Goal: Task Accomplishment & Management: Use online tool/utility

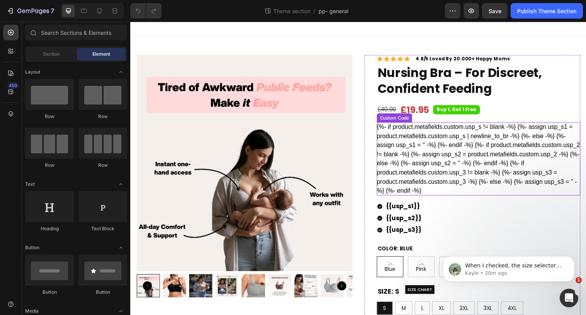
click at [476, 185] on div "{%- if product.metafields.custom.usp_s != blank -%} {%- assign usp_s1 = product…" at bounding box center [484, 161] width 207 height 74
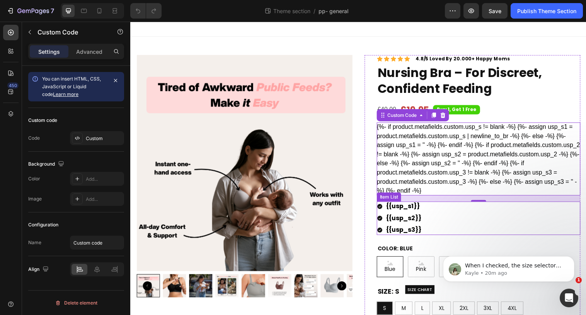
click at [451, 215] on div "{{usp_s1}} {{usp_s2}} {{usp_s3}}" at bounding box center [484, 222] width 207 height 34
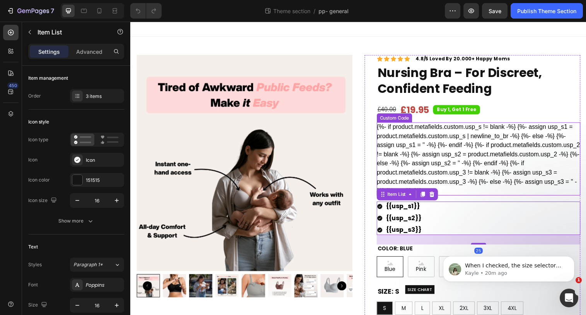
click at [449, 163] on div "{%- if product.metafields.custom.usp_s != blank -%} {%- assign usp_s1 = product…" at bounding box center [484, 161] width 207 height 74
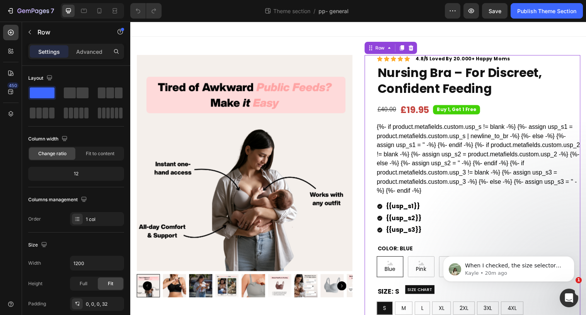
click at [375, 101] on div "Icon Icon Icon Icon Icon Icon List 4.8/5 Loved By 20.000+ Happy Moms Text Block…" at bounding box center [479, 262] width 220 height 412
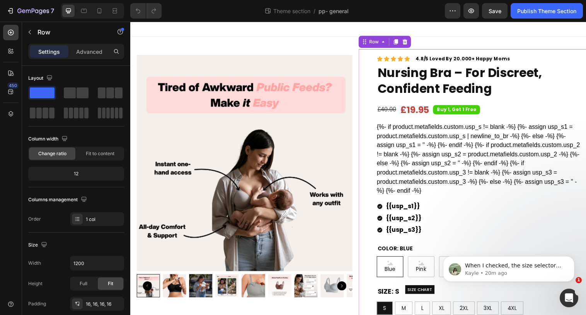
click at [366, 97] on div "Icon Icon Icon Icon Icon Icon List 4.8/5 Loved By 20.000+ Happy Moms Text Block…" at bounding box center [478, 262] width 232 height 424
click at [362, 96] on div "Icon Icon Icon Icon Icon Icon List 4.8/5 Loved By 20.000+ Happy Moms Text Block…" at bounding box center [478, 262] width 232 height 424
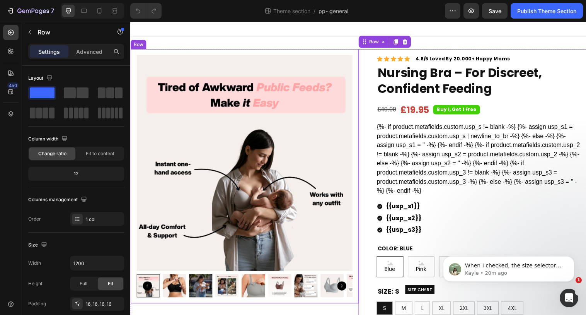
click at [360, 94] on div "Product Images Row" at bounding box center [246, 179] width 232 height 259
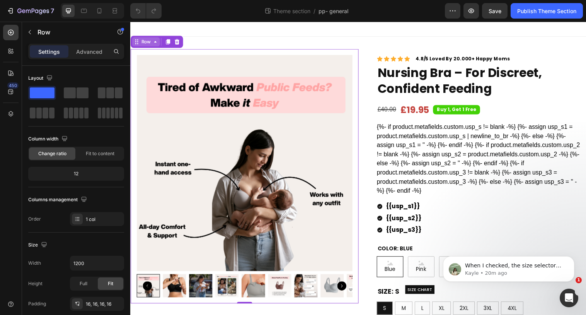
click at [146, 46] on div "Row" at bounding box center [146, 42] width 28 height 9
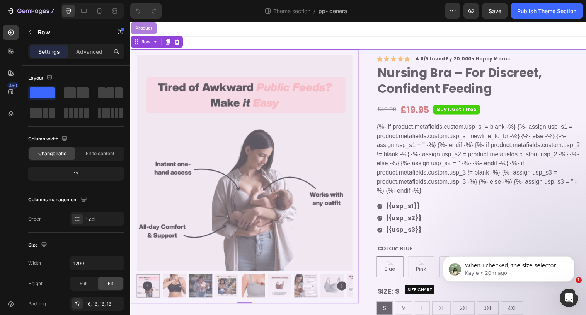
click at [147, 27] on div "Product" at bounding box center [143, 28] width 21 height 5
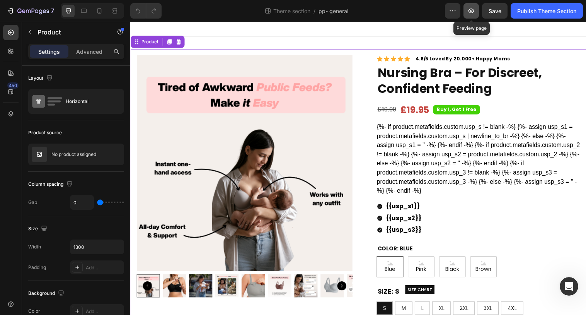
click at [466, 13] on button "button" at bounding box center [471, 10] width 15 height 15
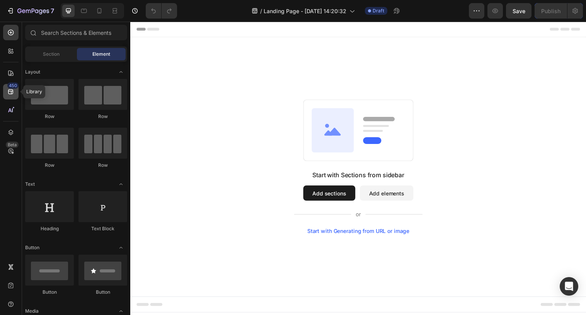
click at [14, 94] on icon at bounding box center [11, 92] width 8 height 8
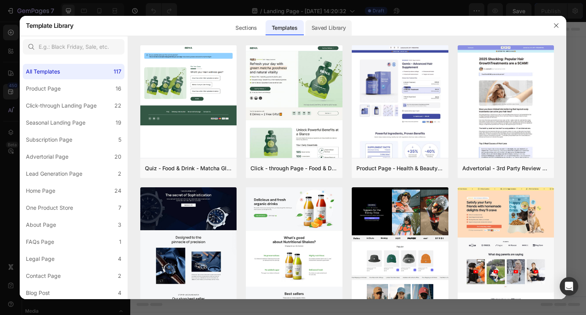
click at [329, 24] on div "Saved Library" at bounding box center [329, 27] width 47 height 15
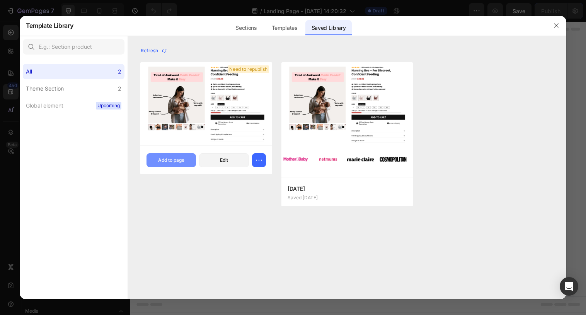
click at [179, 161] on div "Add to page" at bounding box center [171, 160] width 26 height 7
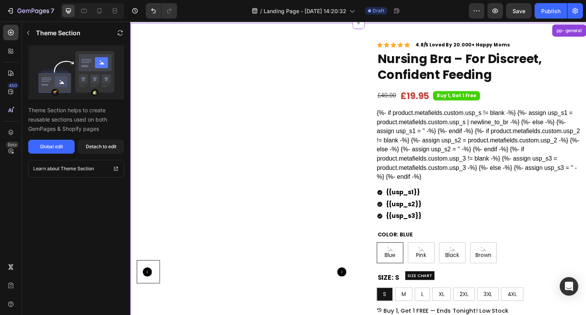
scroll to position [16, 0]
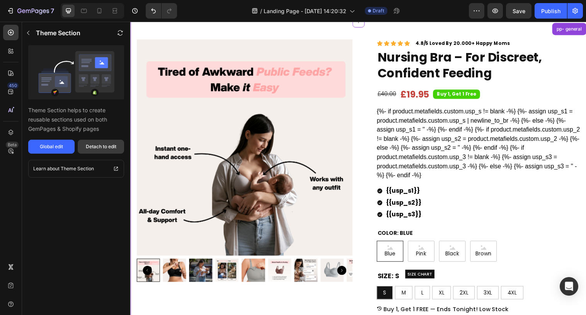
click at [93, 149] on div "Detach to edit" at bounding box center [101, 146] width 31 height 7
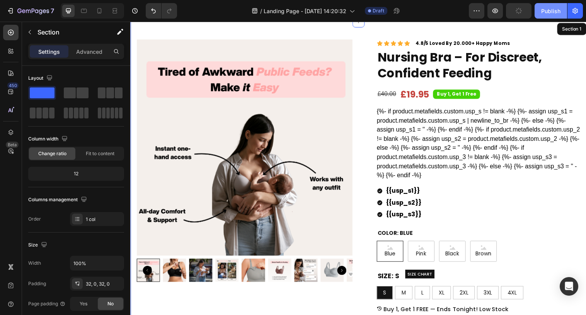
click at [558, 15] on button "Publish" at bounding box center [551, 10] width 32 height 15
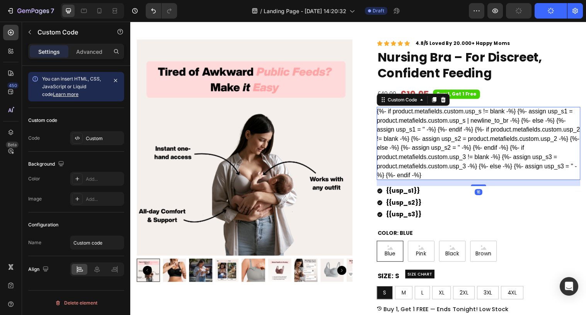
click at [491, 151] on div "{%- if product.metafields.custom.usp_s != blank -%} {%- assign usp_s1 = product…" at bounding box center [484, 146] width 207 height 74
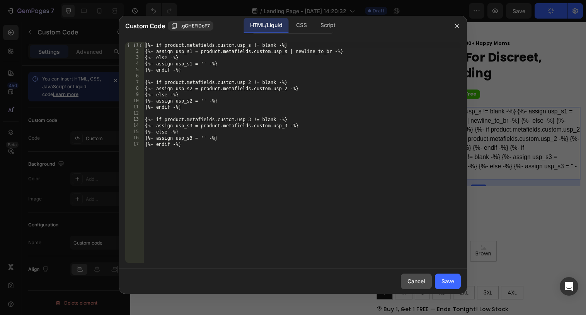
click at [413, 281] on div "Cancel" at bounding box center [417, 281] width 18 height 8
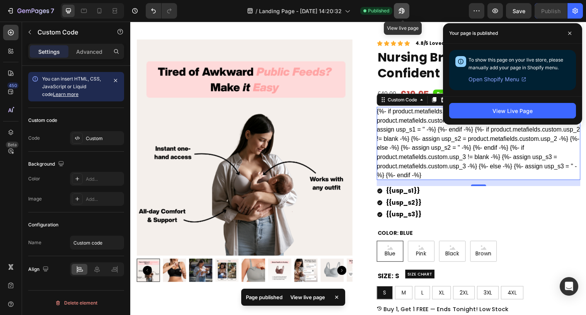
click at [403, 15] on button "button" at bounding box center [401, 10] width 15 height 15
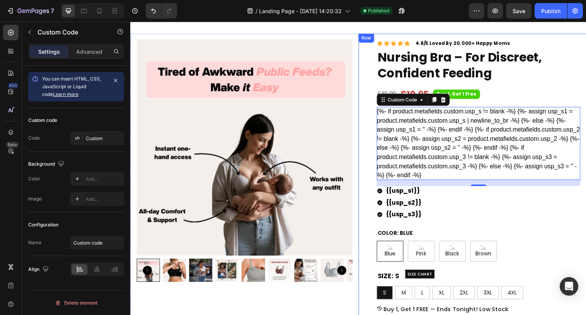
click at [365, 38] on div "Row" at bounding box center [370, 38] width 13 height 7
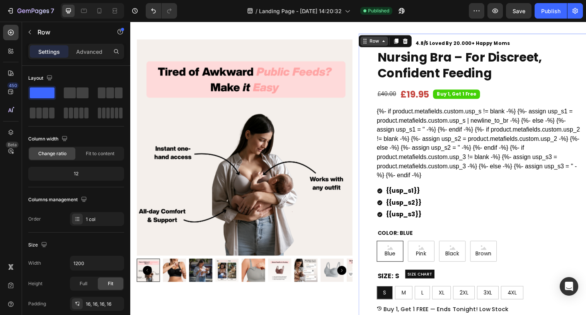
click at [368, 43] on icon at bounding box center [367, 43] width 1 height 1
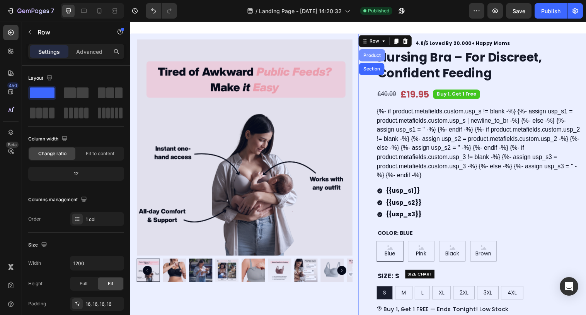
click at [371, 52] on div "Product" at bounding box center [376, 56] width 27 height 12
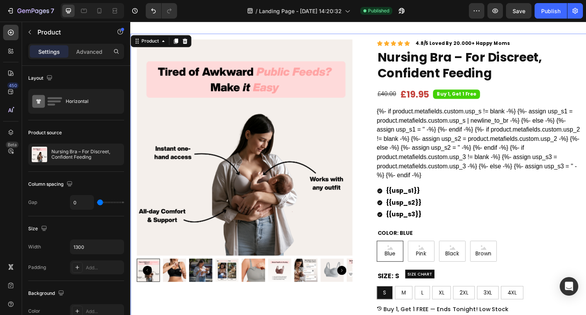
click at [61, 156] on p "Nursing Bra – For Discreet, Confident Feeding" at bounding box center [85, 154] width 69 height 11
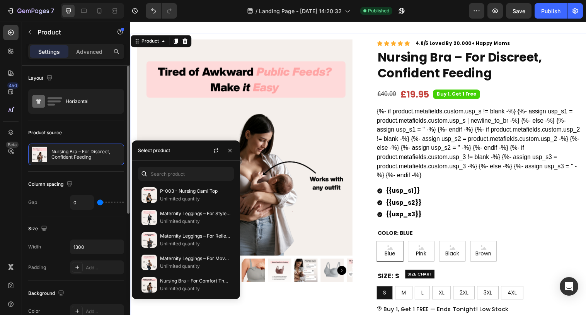
click at [85, 132] on div "Product source" at bounding box center [76, 132] width 96 height 12
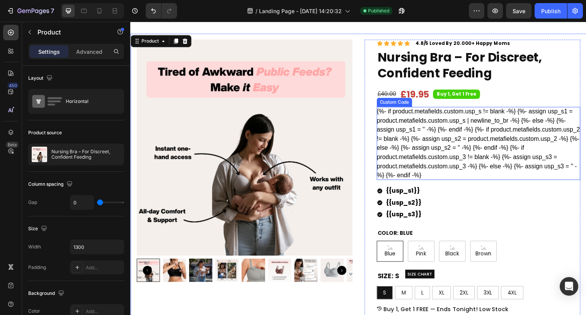
click at [447, 115] on div "{%- if product.metafields.custom.usp_s != blank -%} {%- assign usp_s1 = product…" at bounding box center [484, 146] width 207 height 74
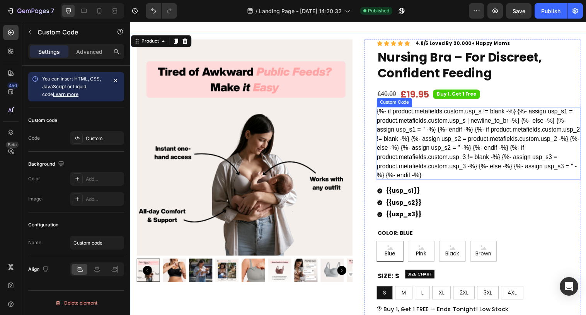
click at [447, 115] on div "{%- if product.metafields.custom.usp_s != blank -%} {%- assign usp_s1 = product…" at bounding box center [484, 146] width 207 height 74
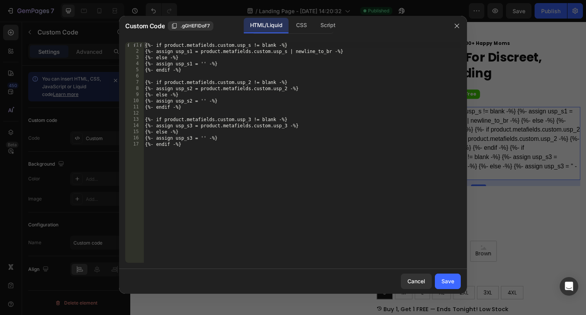
click at [526, 151] on div at bounding box center [293, 157] width 586 height 315
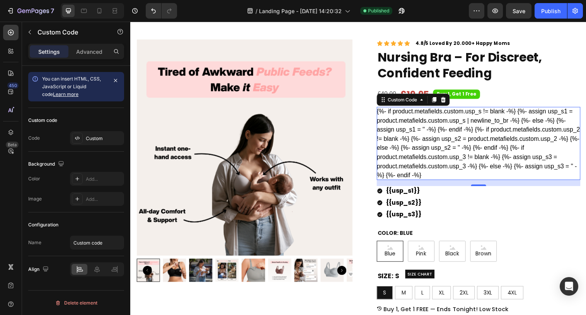
click at [464, 150] on div "{%- if product.metafields.custom.usp_s != blank -%} {%- assign usp_s1 = product…" at bounding box center [484, 146] width 207 height 74
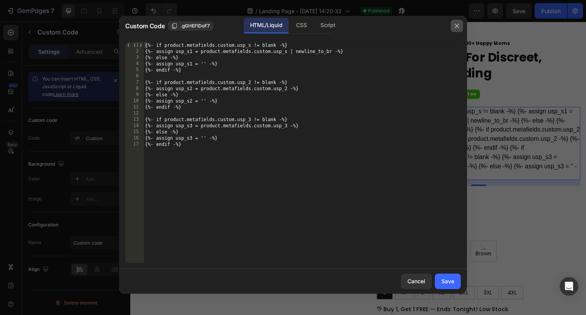
click at [458, 24] on icon "button" at bounding box center [457, 26] width 4 height 4
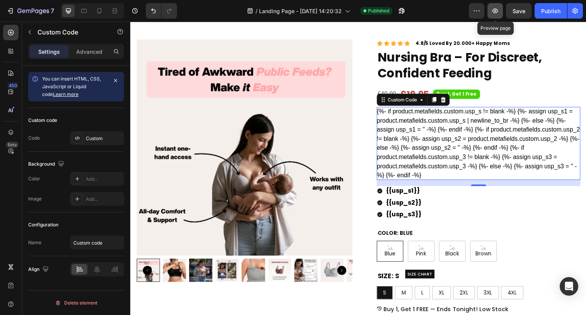
click at [497, 10] on icon "button" at bounding box center [496, 11] width 8 height 8
click at [479, 8] on icon "button" at bounding box center [477, 11] width 8 height 8
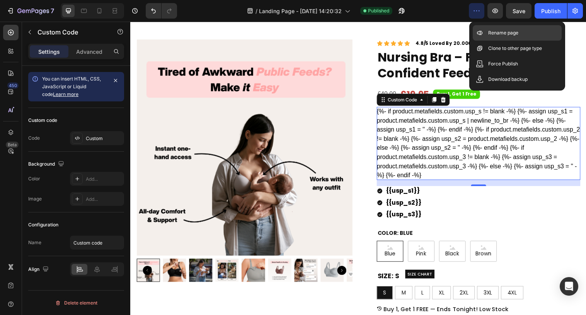
click at [485, 41] on div "Rename page" at bounding box center [517, 48] width 89 height 15
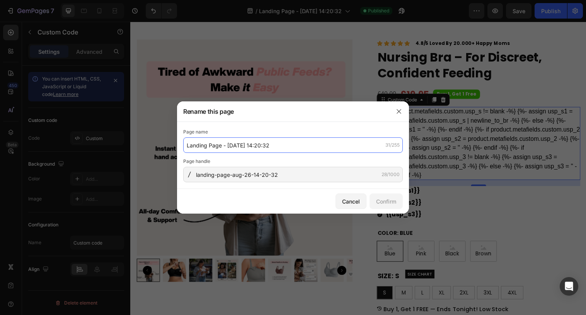
click at [210, 145] on input "Landing Page - Aug 26, 14:20:32" at bounding box center [293, 144] width 220 height 15
type input "[Kayle GP] test page"
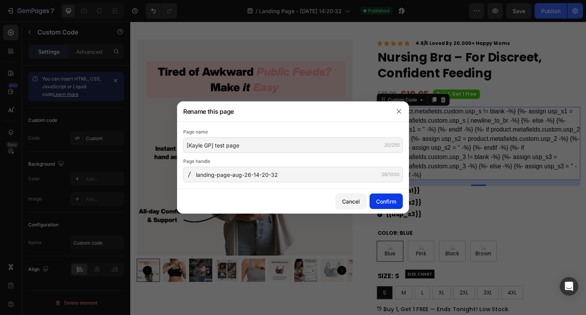
click at [381, 200] on div "Confirm" at bounding box center [386, 201] width 20 height 8
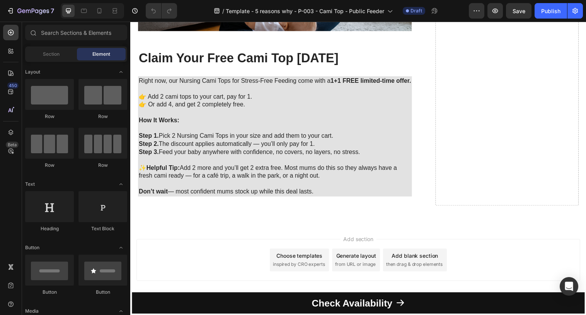
scroll to position [1365, 0]
click at [41, 7] on div "7" at bounding box center [35, 10] width 37 height 9
